Goal: Information Seeking & Learning: Learn about a topic

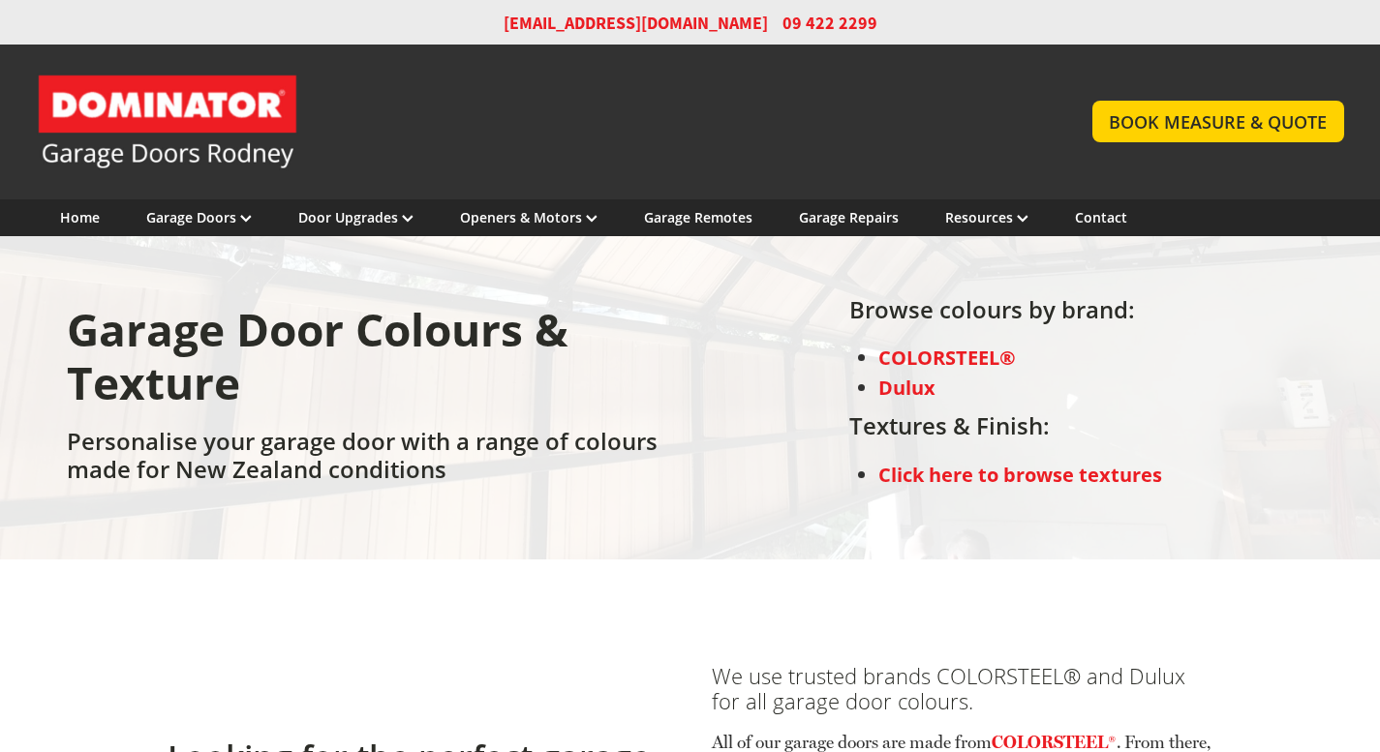
click at [919, 353] on strong "COLORSTEEL®" at bounding box center [947, 358] width 138 height 26
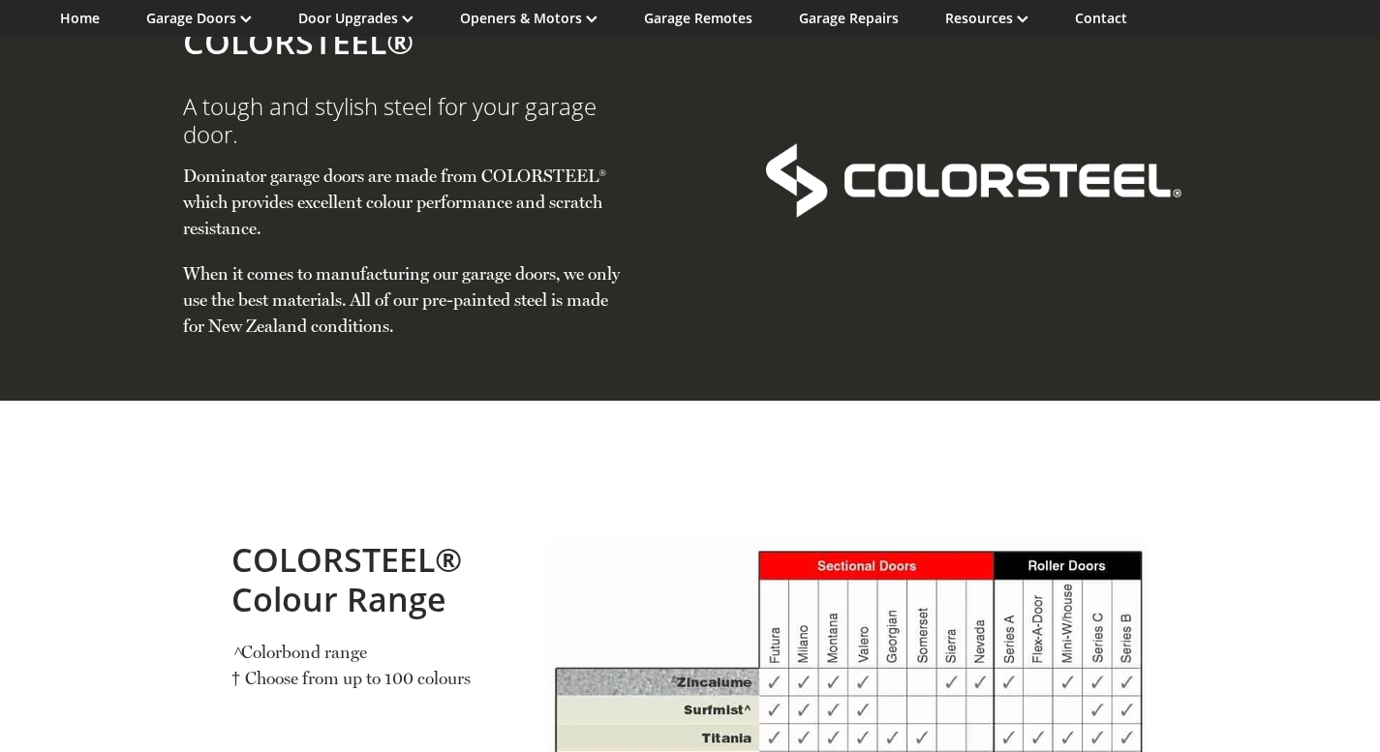
scroll to position [1525, 0]
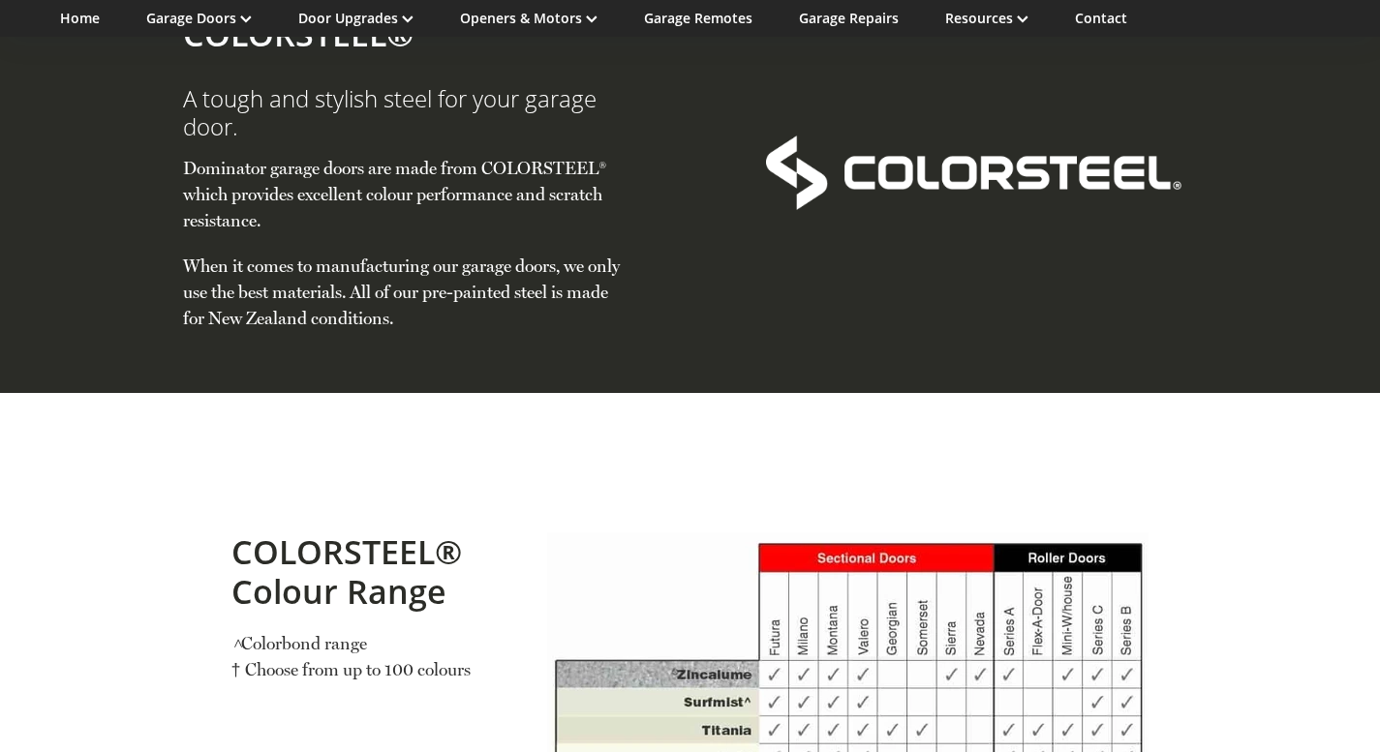
click at [915, 264] on div at bounding box center [973, 172] width 479 height 362
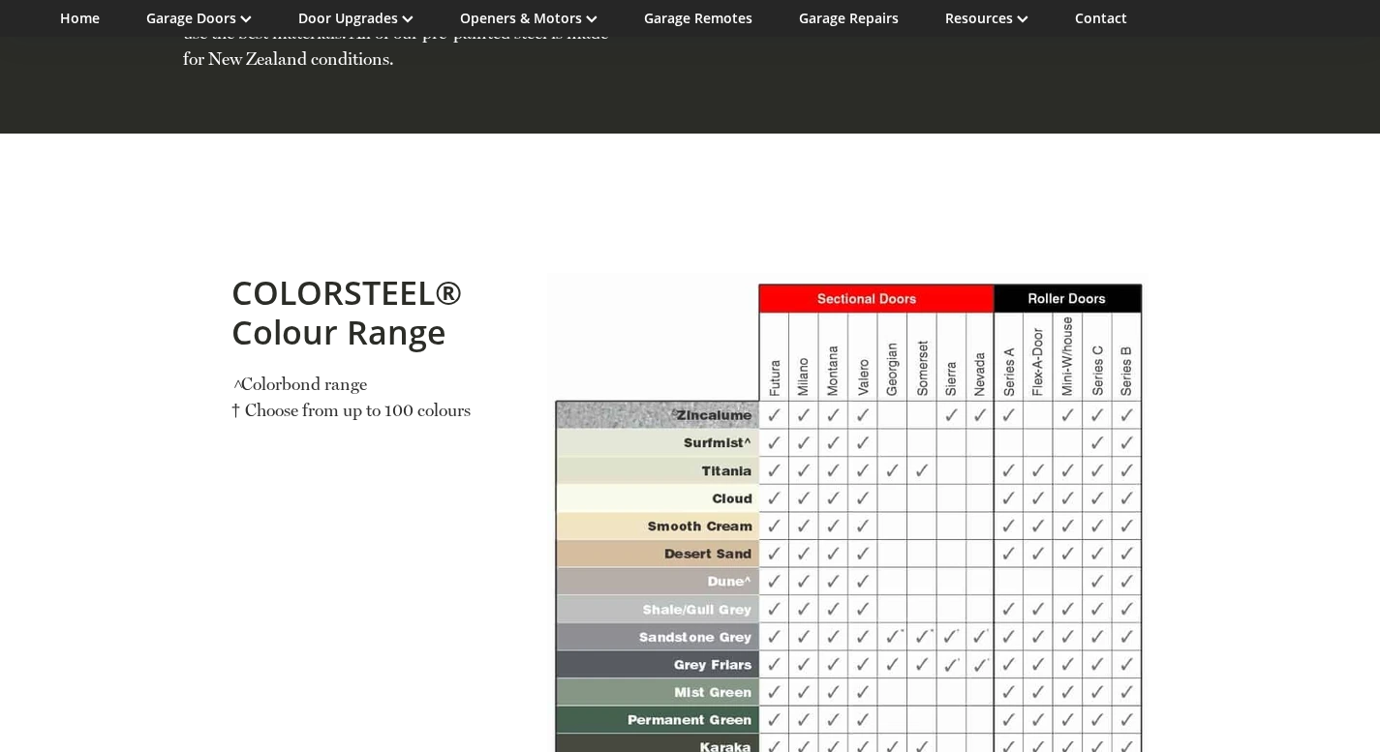
scroll to position [1807, 0]
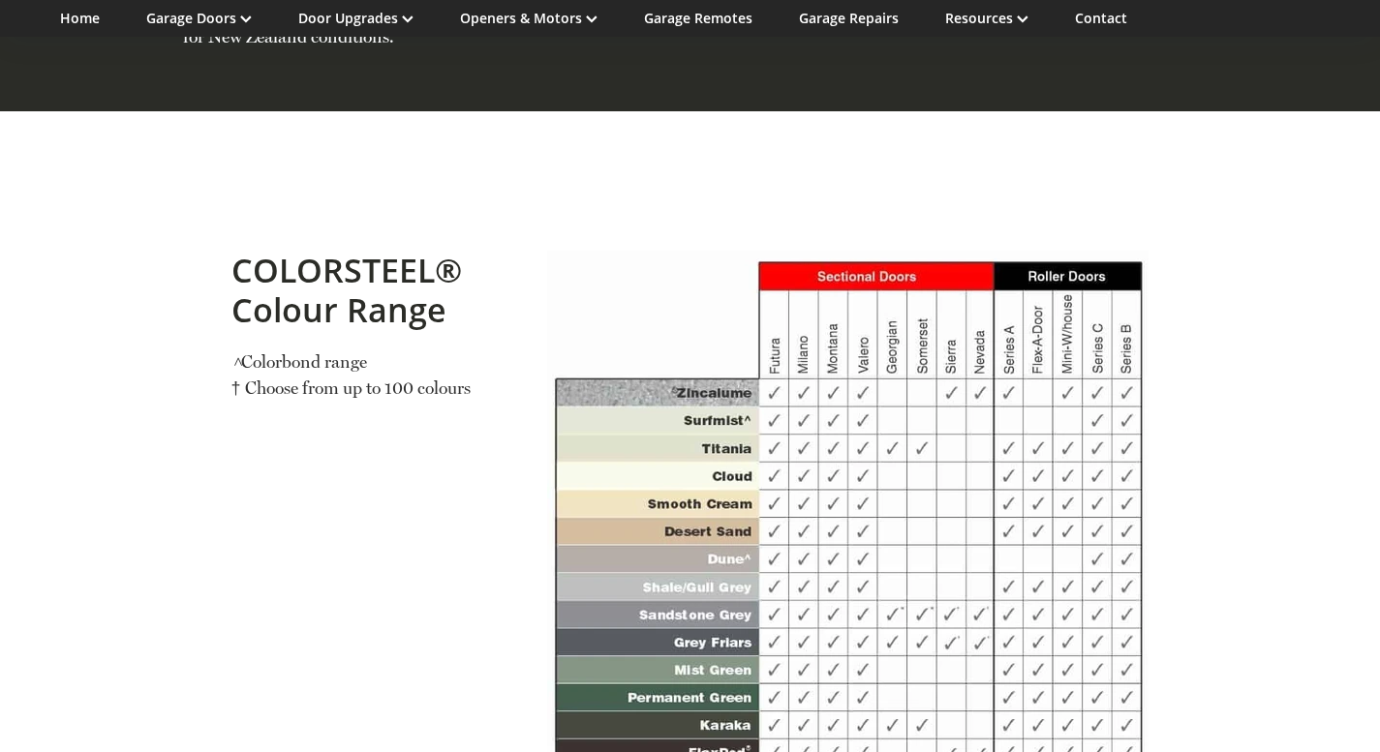
drag, startPoint x: 732, startPoint y: 355, endPoint x: 691, endPoint y: 339, distance: 43.9
click at [691, 339] on img at bounding box center [847, 675] width 601 height 849
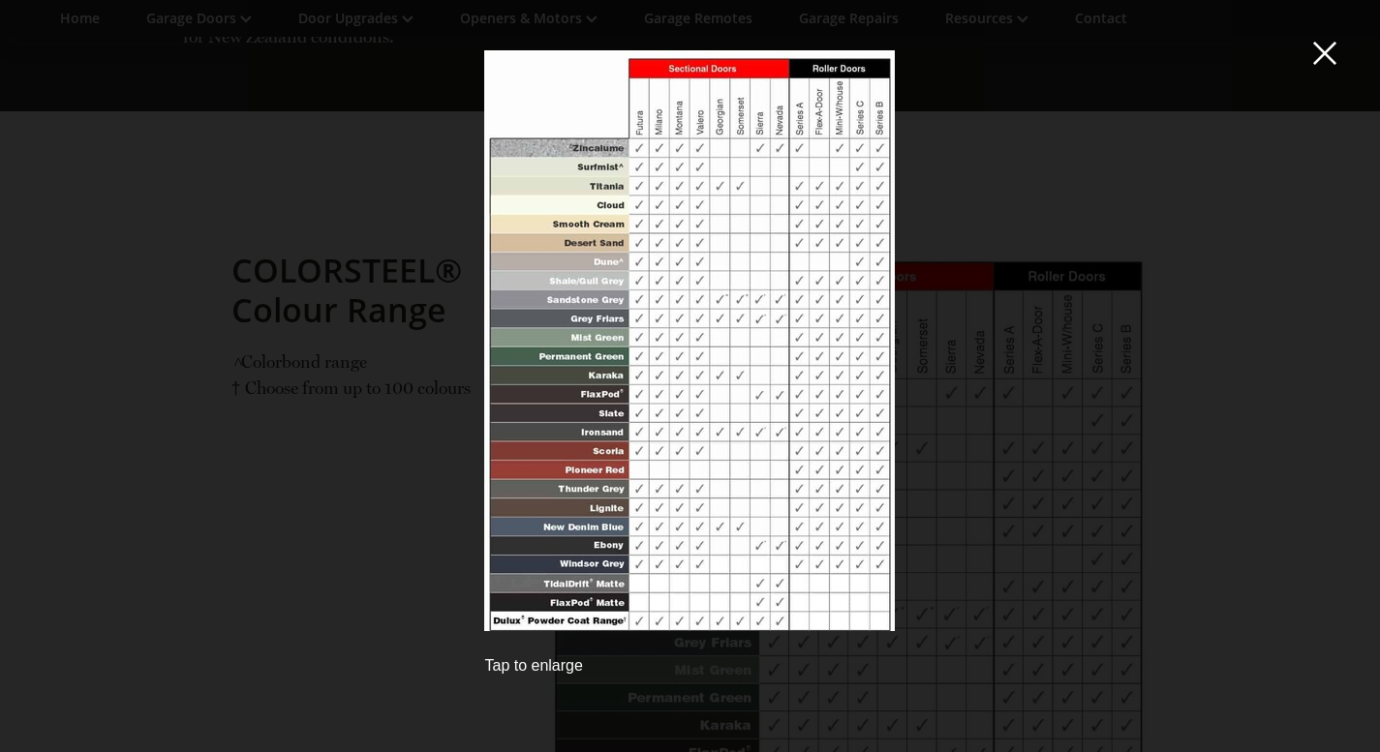
click at [0, 535] on div "Tap to enlarge" at bounding box center [690, 376] width 1380 height 752
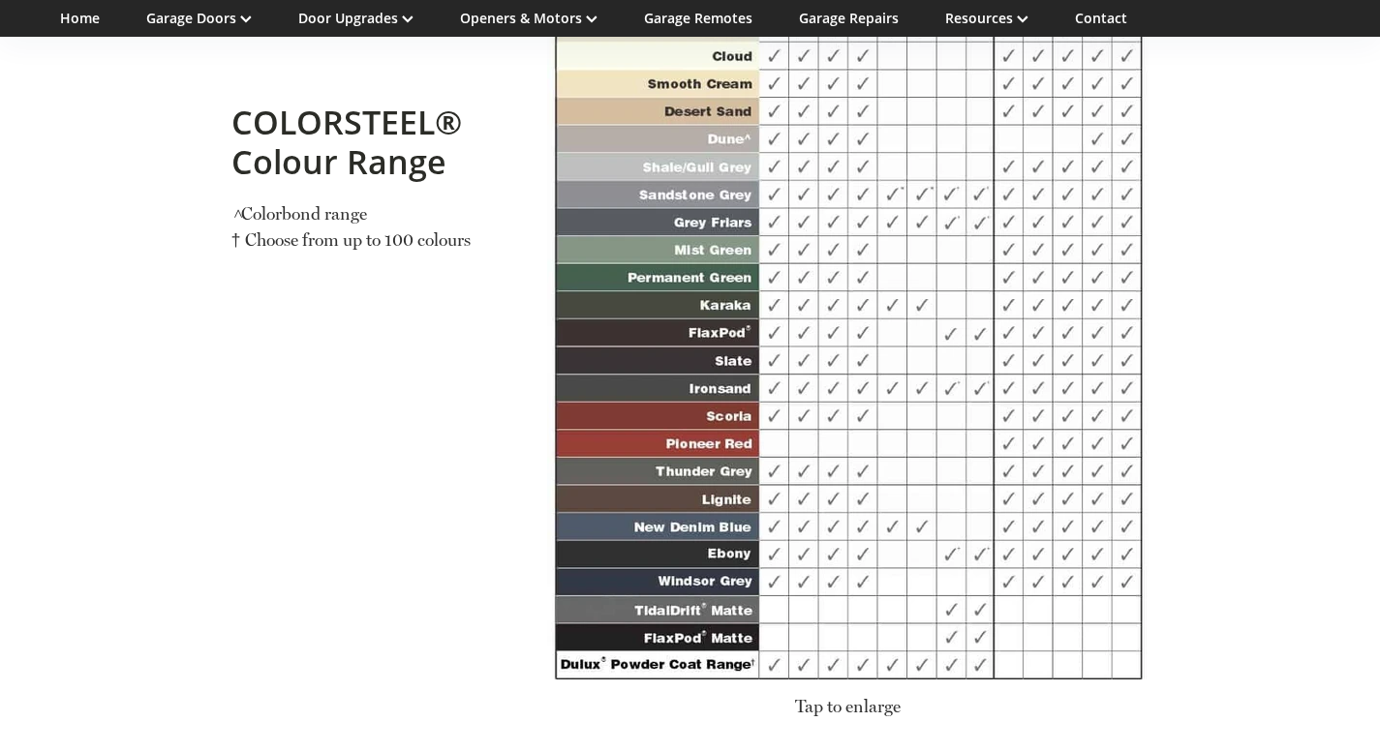
scroll to position [2221, 0]
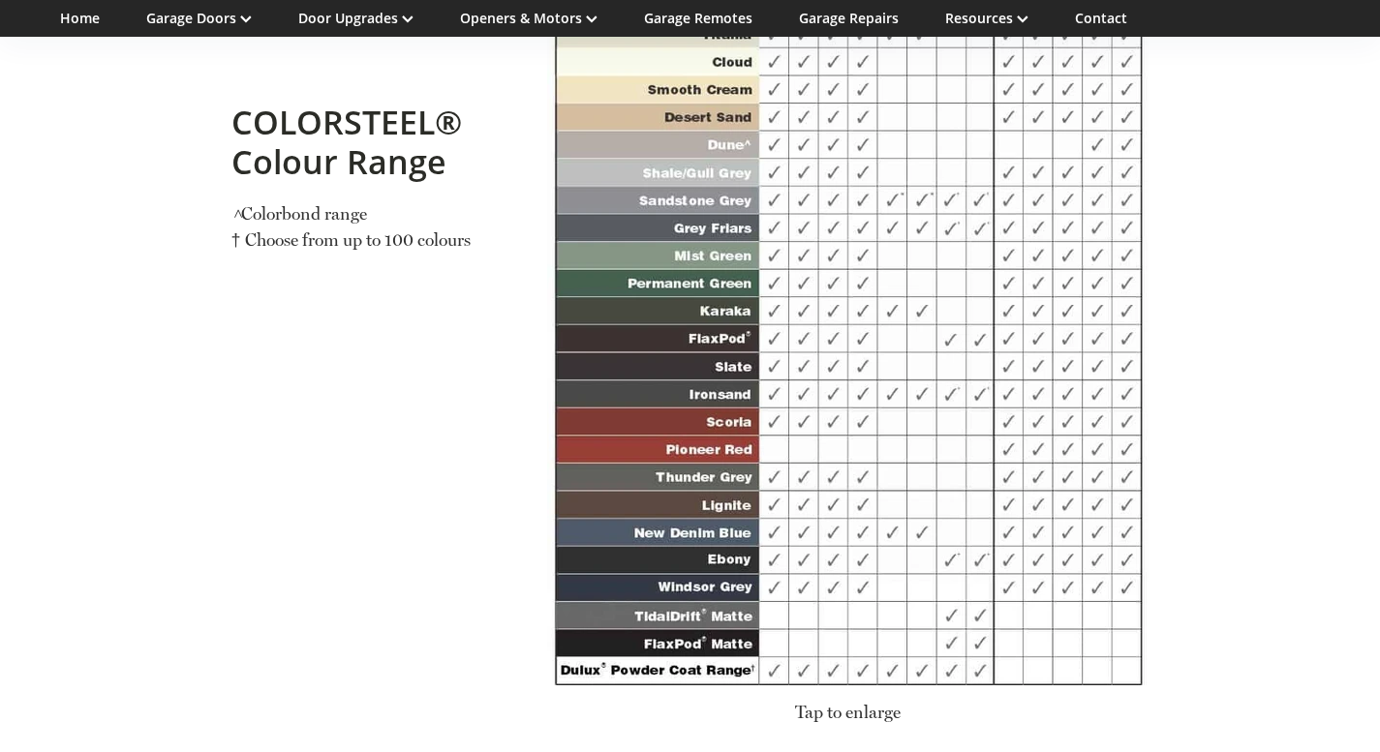
click at [508, 367] on div "COLORSTEEL® Colour Range > Colorbond range † Choose from up to 100 colours" at bounding box center [374, 288] width 317 height 950
click at [475, 328] on div "COLORSTEEL® Colour Range > Colorbond range † Choose from up to 100 colours" at bounding box center [374, 288] width 317 height 950
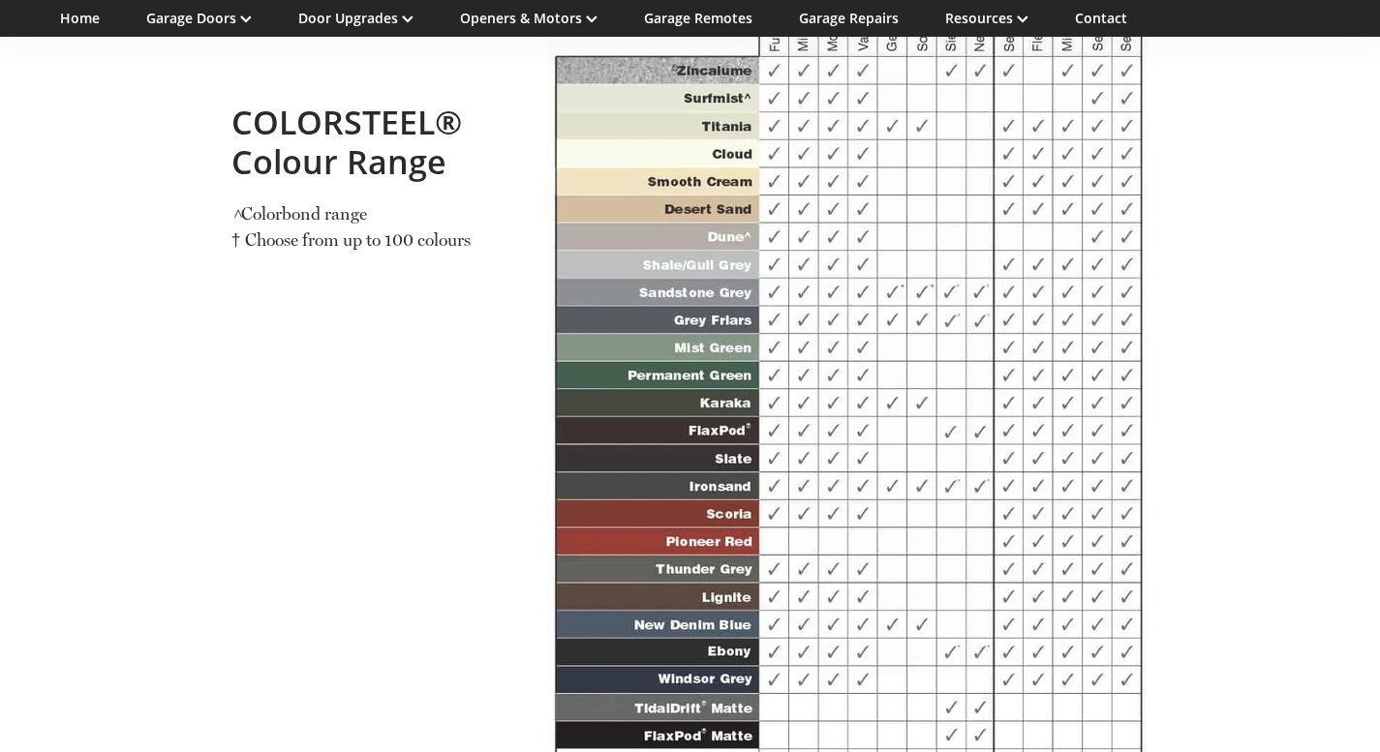
scroll to position [2130, 0]
click at [335, 457] on div "COLORSTEEL® Colour Range > Colorbond range † Choose from up to 100 colours" at bounding box center [374, 379] width 317 height 950
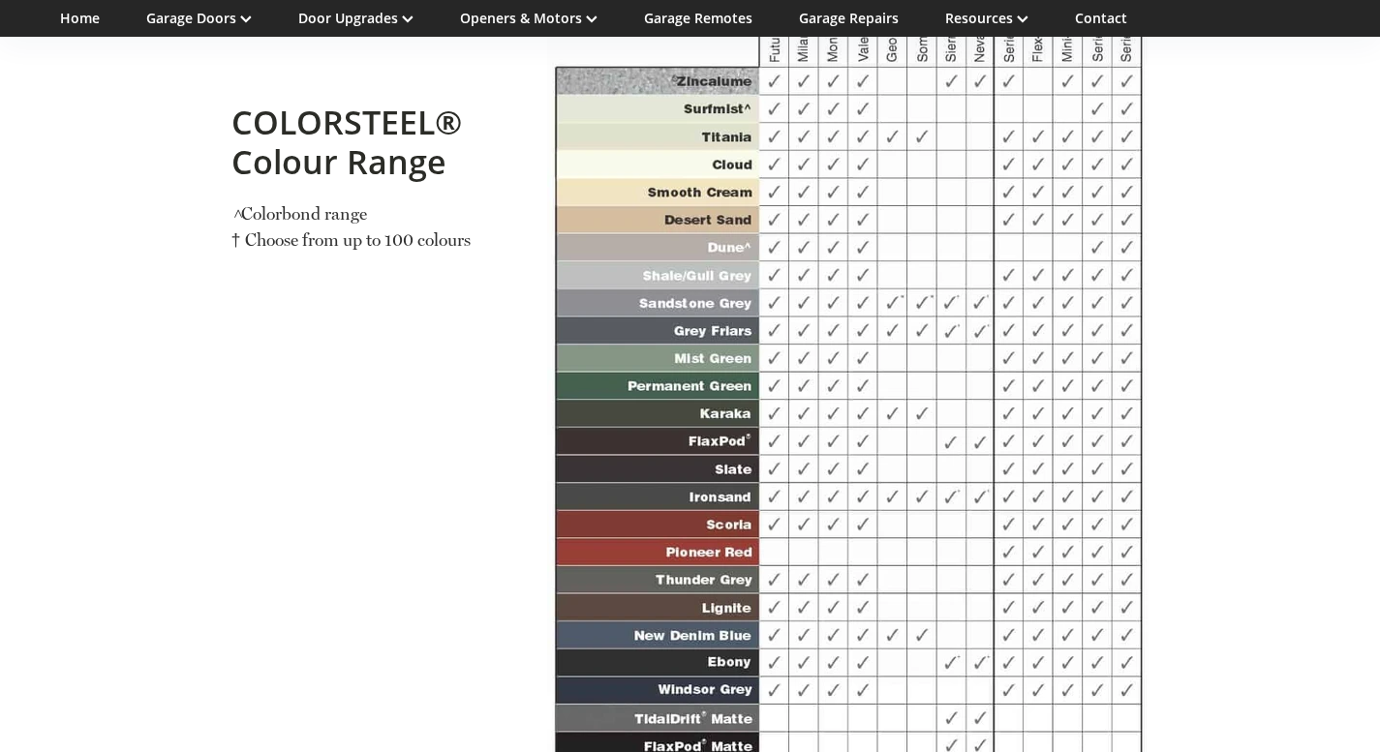
scroll to position [2119, 0]
click at [194, 24] on link "Garage Doors" at bounding box center [199, 18] width 106 height 18
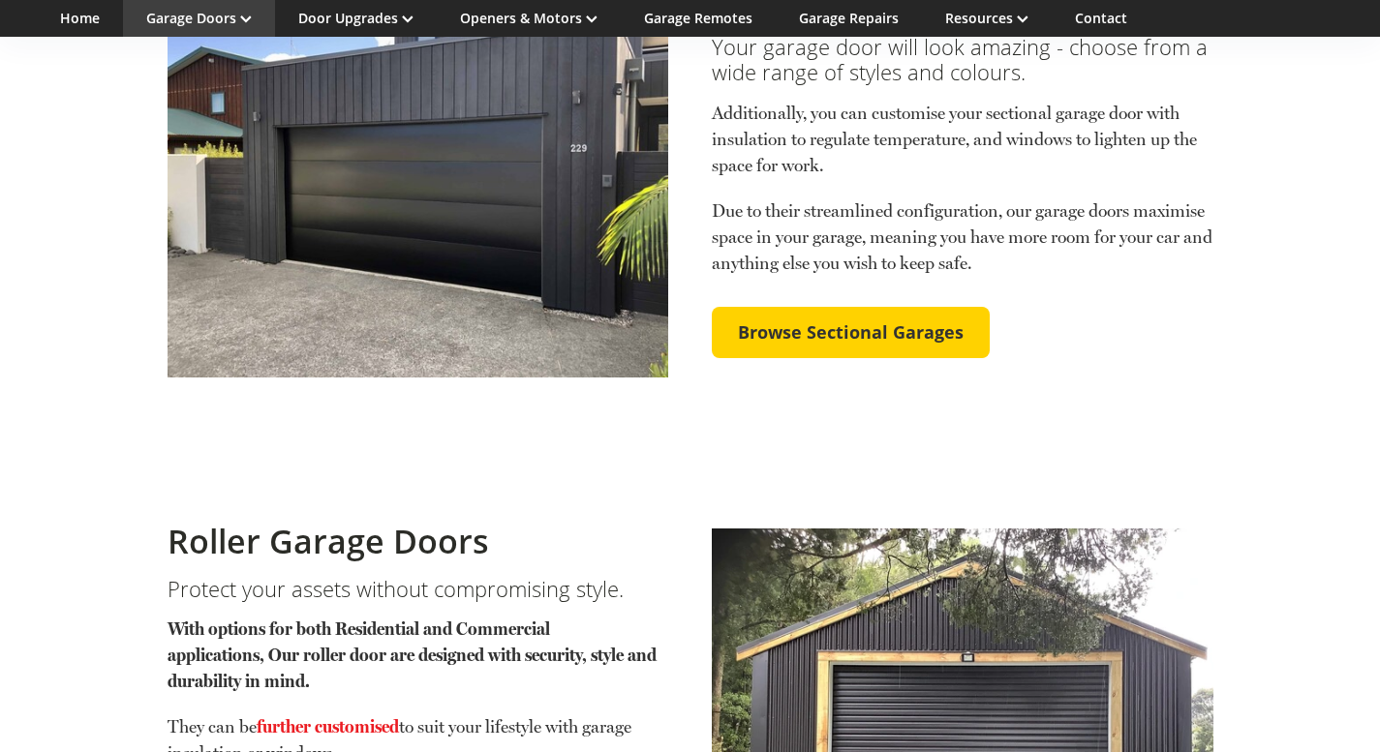
scroll to position [685, 0]
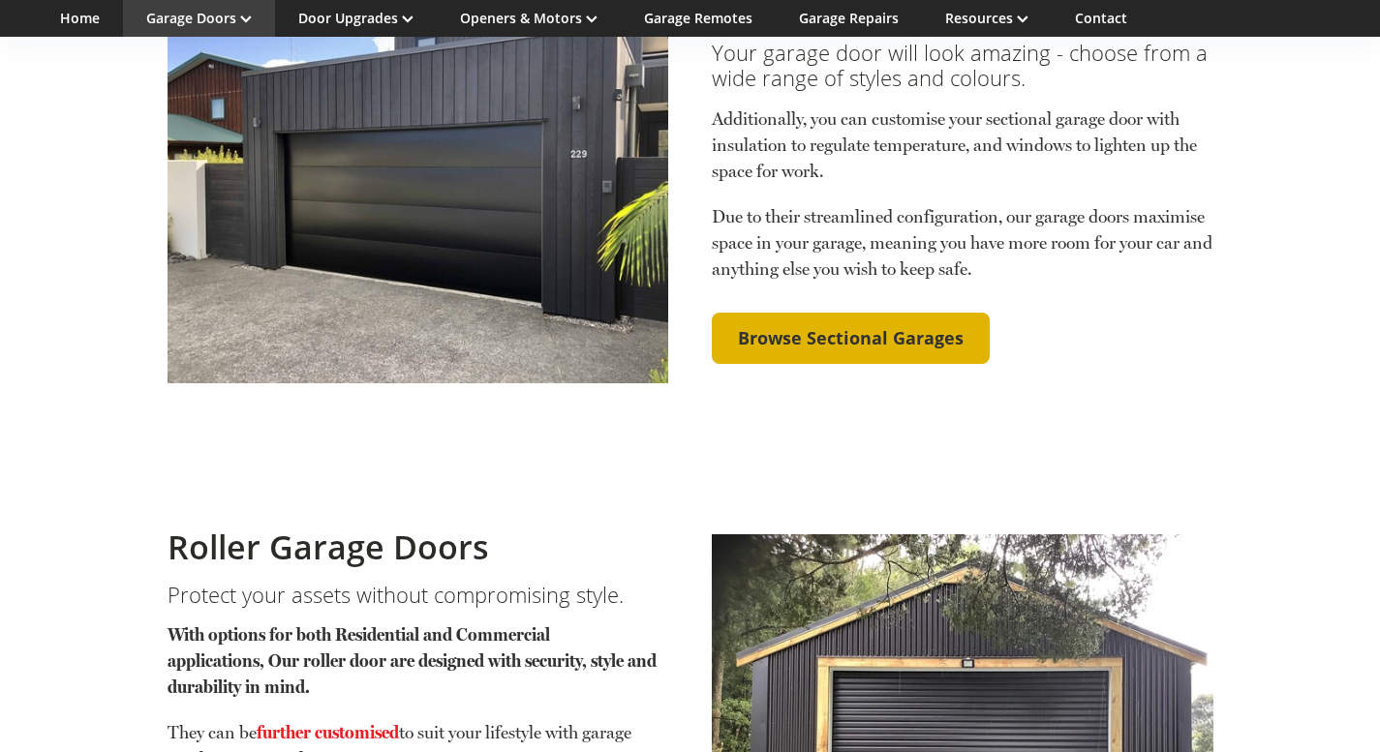
click at [802, 328] on span "Browse Sectional Garages" at bounding box center [851, 338] width 226 height 21
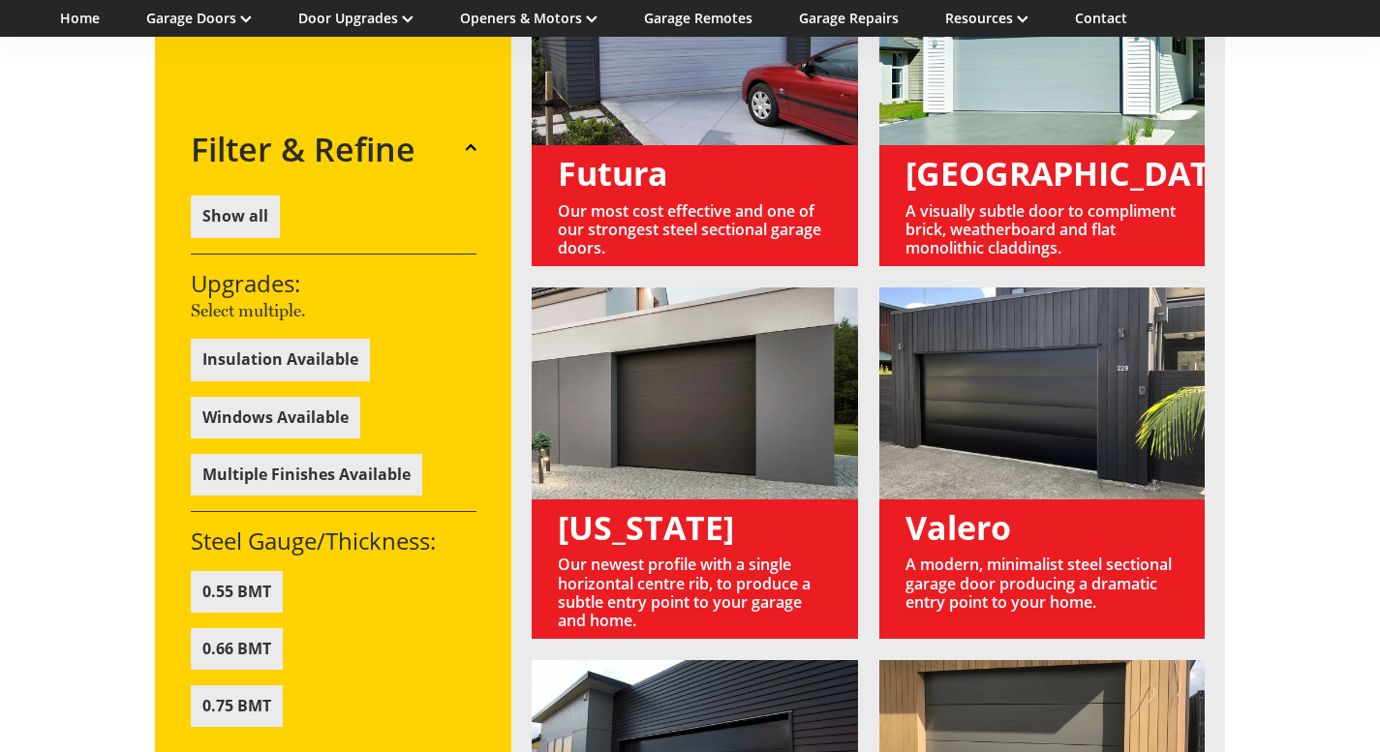
scroll to position [1439, 0]
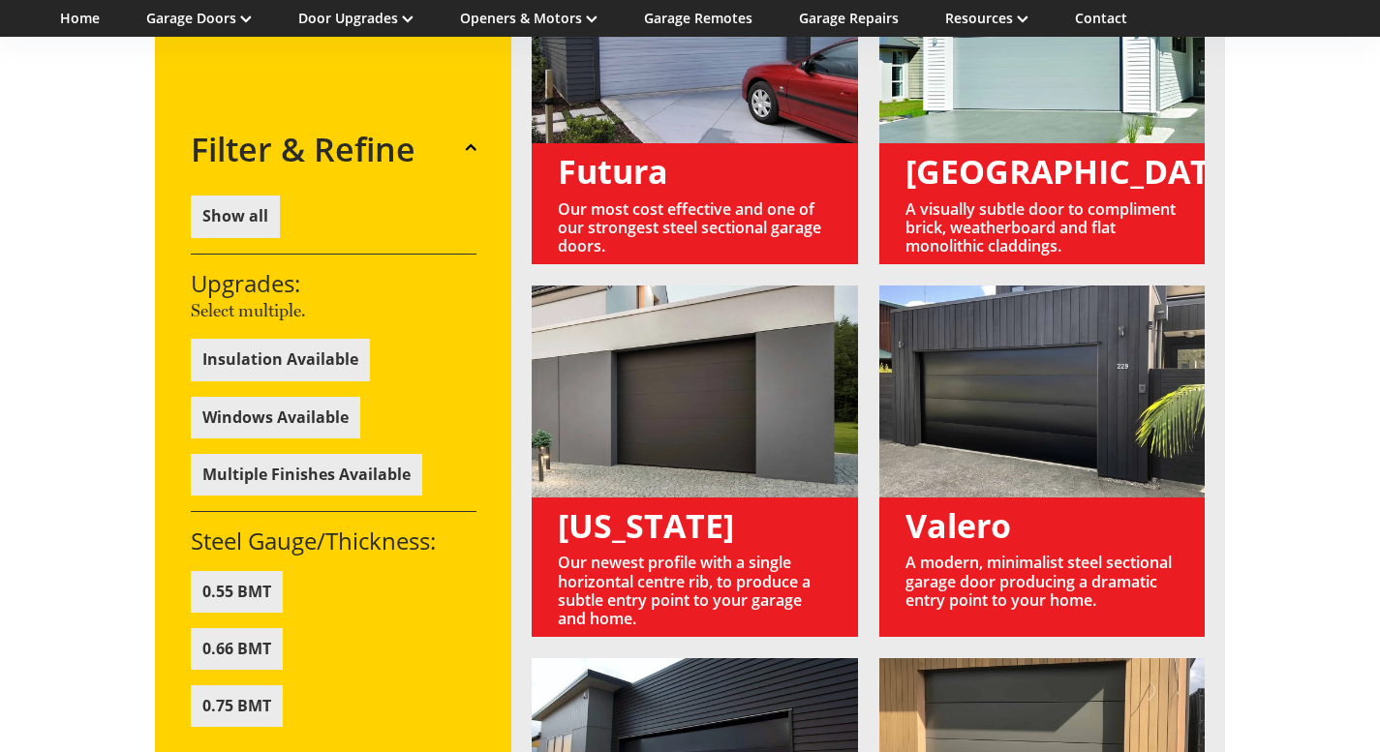
click at [1140, 508] on link at bounding box center [1042, 462] width 326 height 352
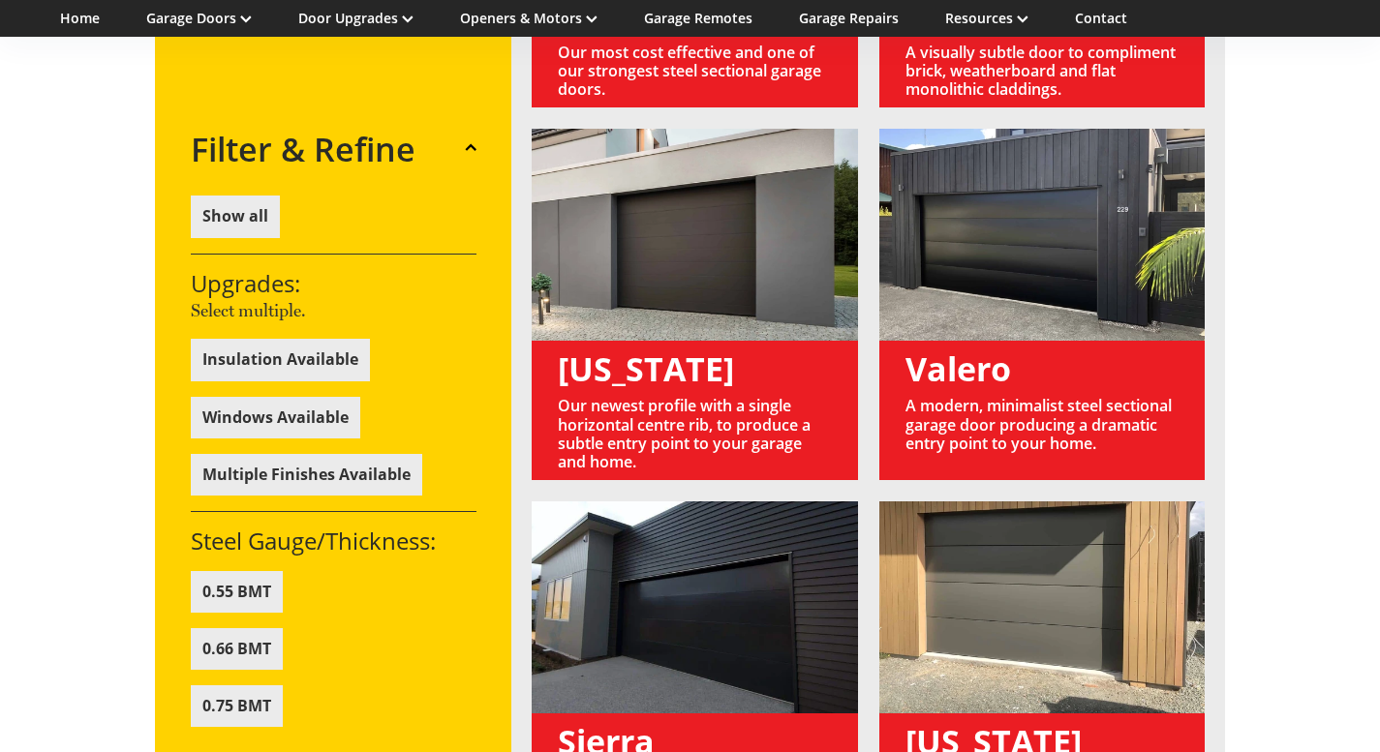
scroll to position [1607, 0]
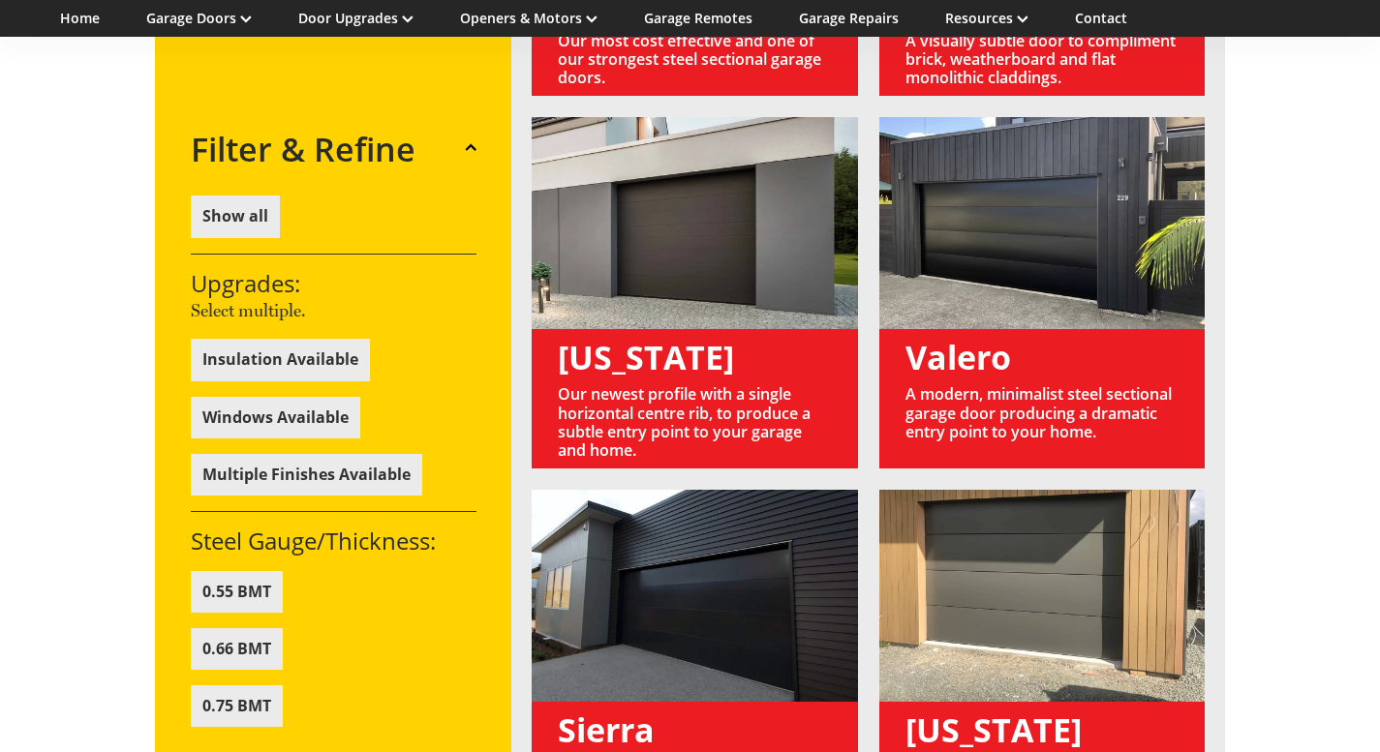
click at [474, 146] on span at bounding box center [471, 147] width 12 height 12
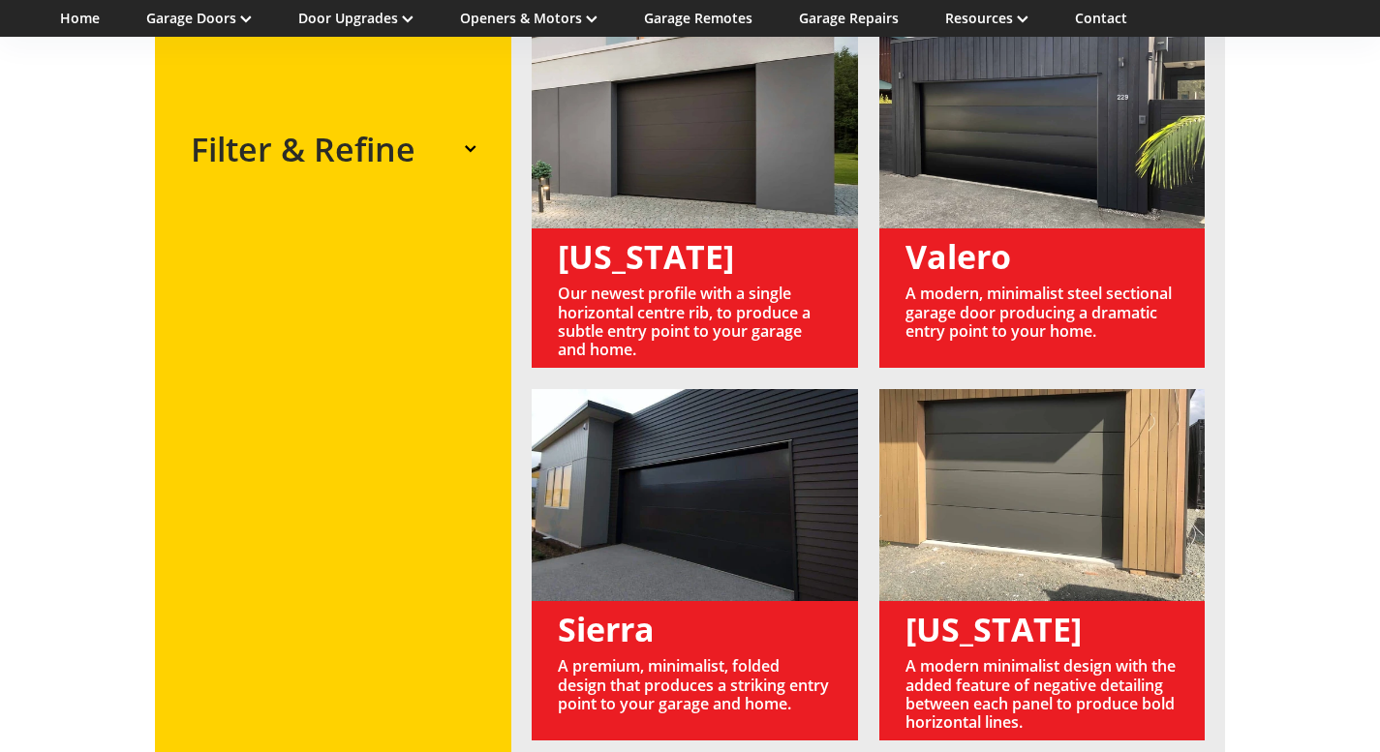
scroll to position [1691, 0]
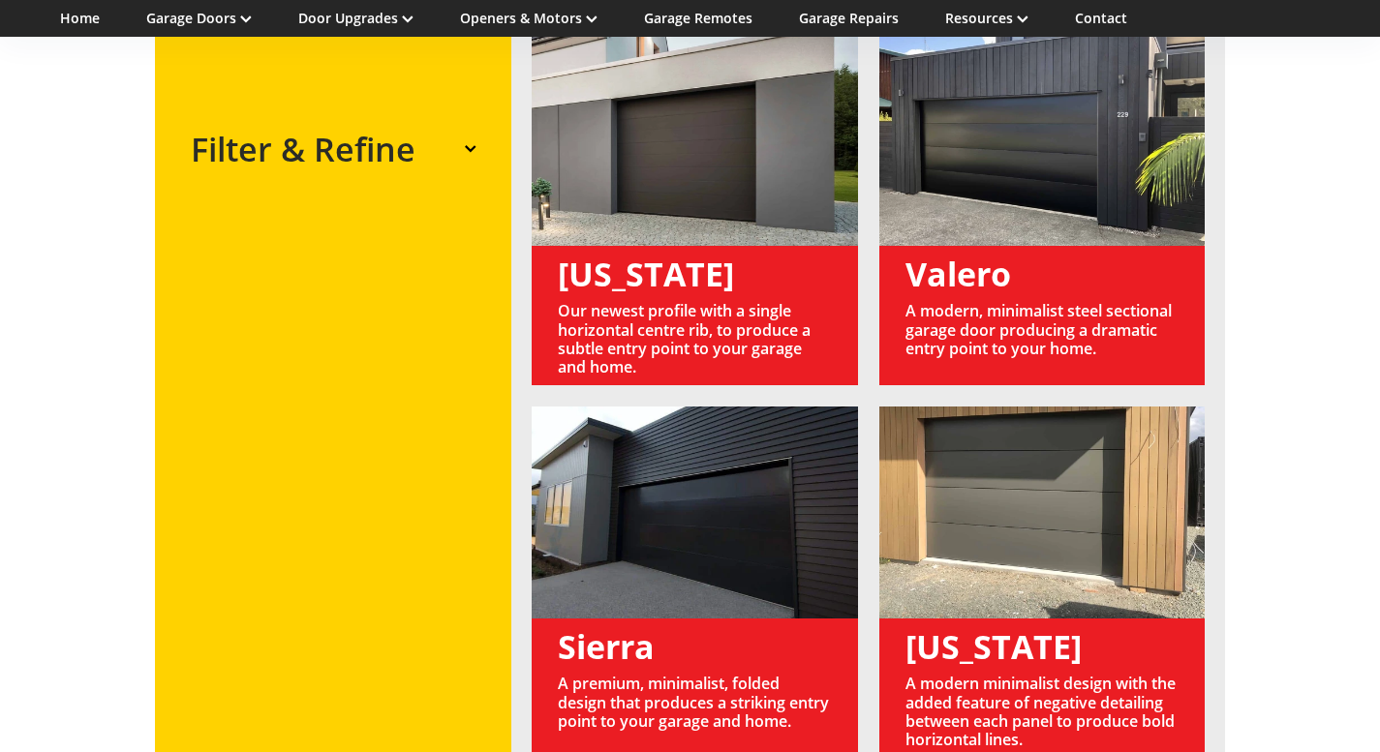
click at [1023, 258] on link at bounding box center [1042, 210] width 326 height 352
click at [1057, 256] on link at bounding box center [1042, 210] width 326 height 352
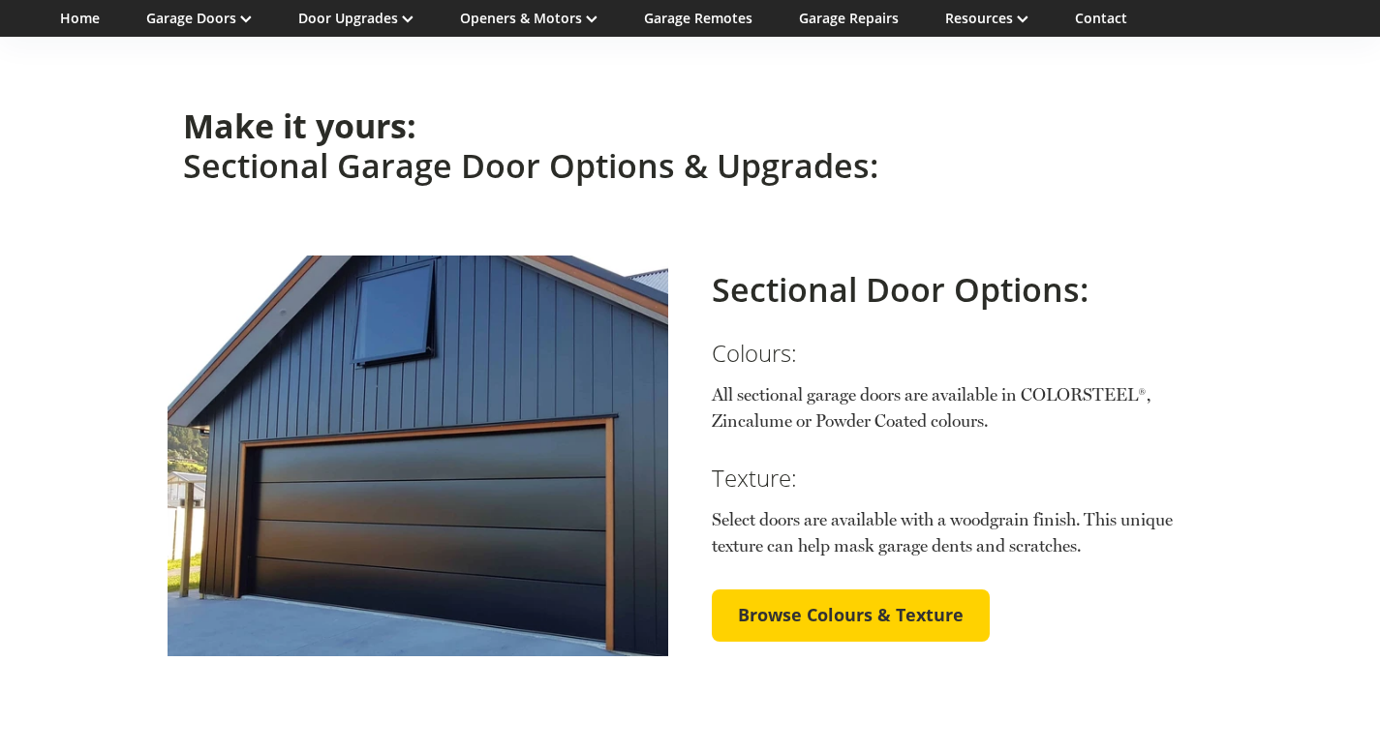
scroll to position [2941, 0]
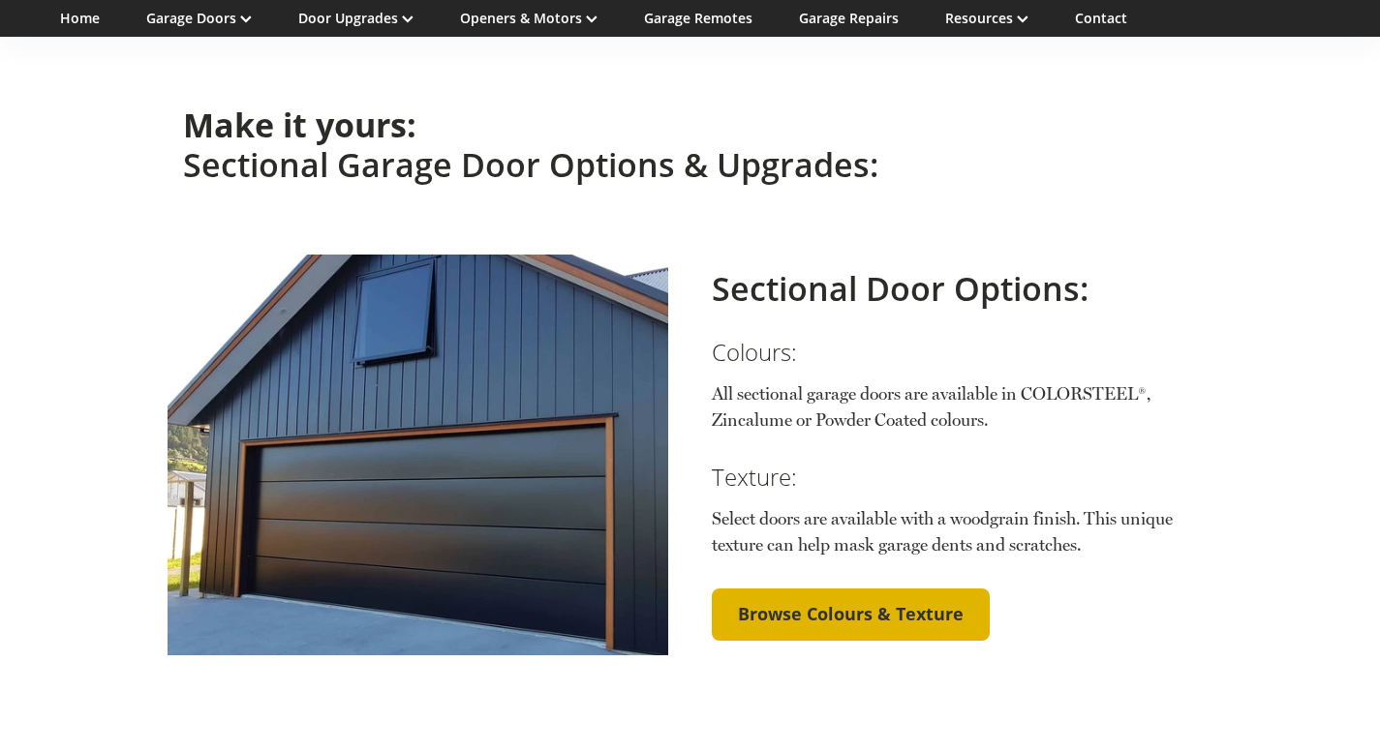
click at [745, 604] on span "Browse Colours & Texture" at bounding box center [851, 614] width 226 height 21
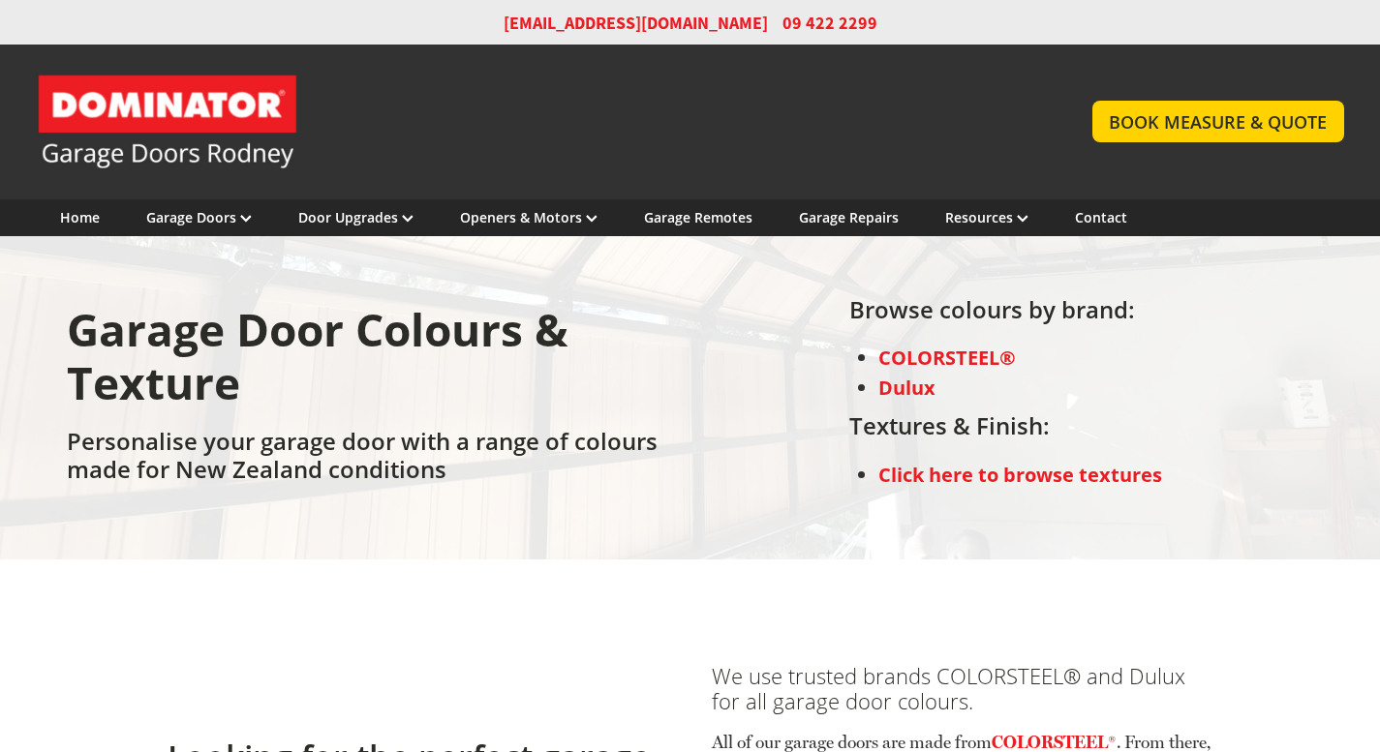
click at [942, 473] on strong "Click here to browse textures" at bounding box center [1020, 475] width 284 height 26
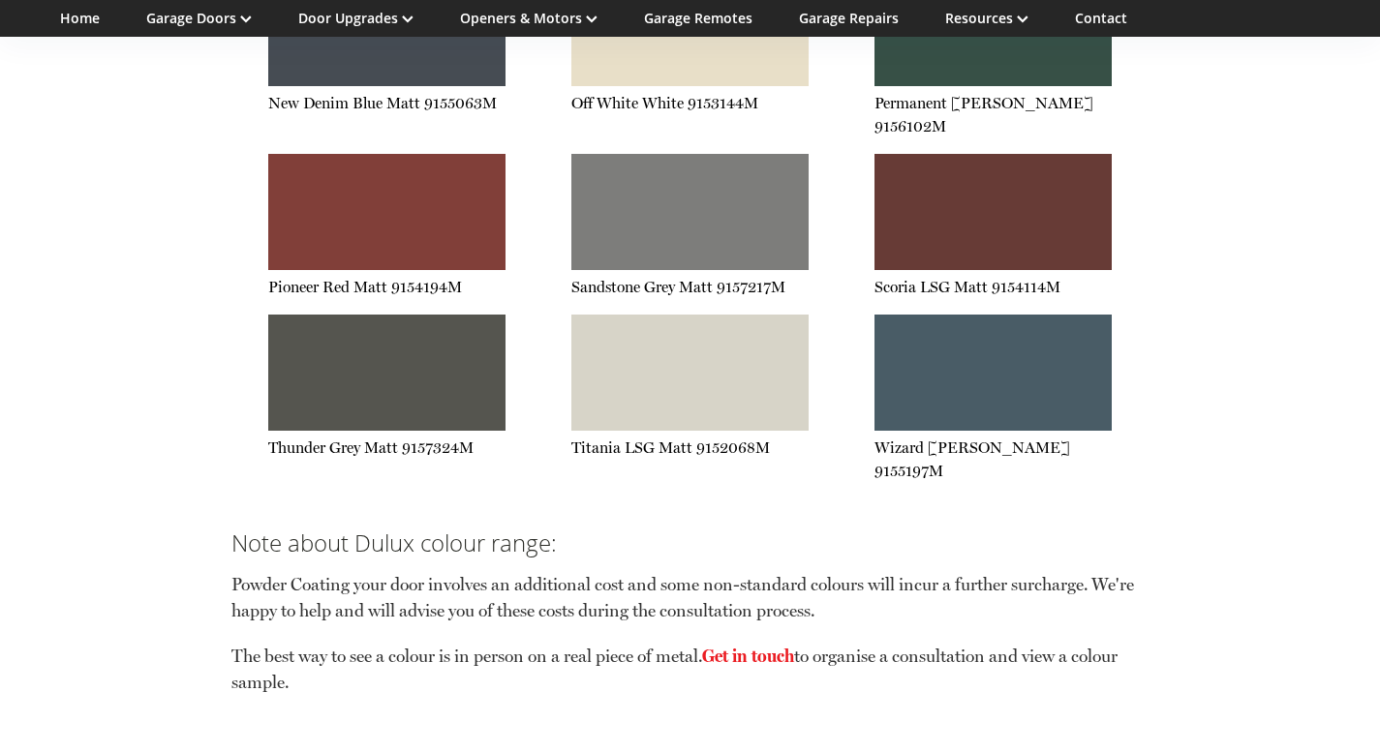
scroll to position [4922, 0]
click at [609, 530] on h3 "Note about Dulux colour range:" at bounding box center [690, 544] width 918 height 28
